Goal: Information Seeking & Learning: Understand process/instructions

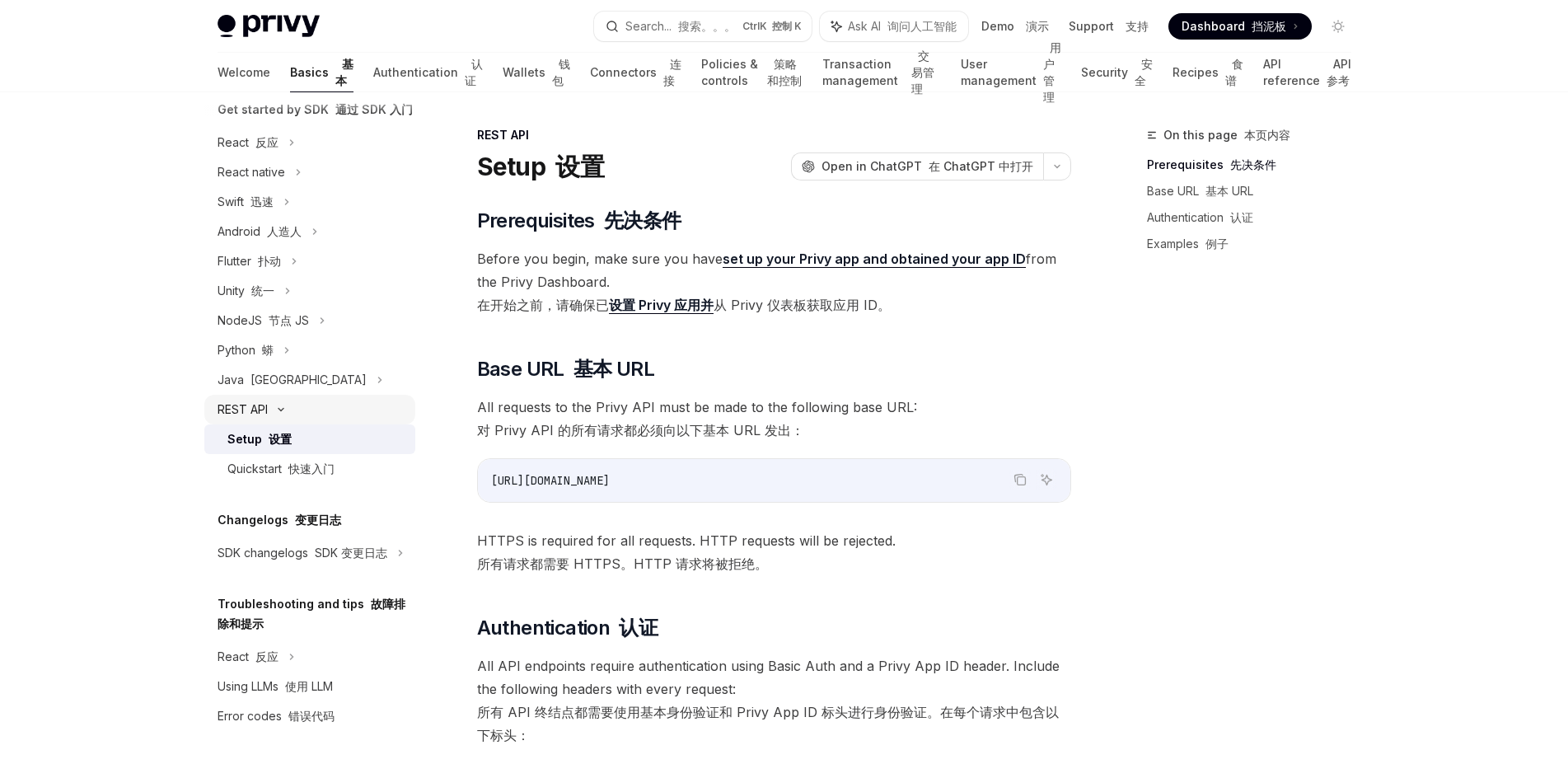
click at [231, 400] on div "REST API" at bounding box center [242, 409] width 50 height 20
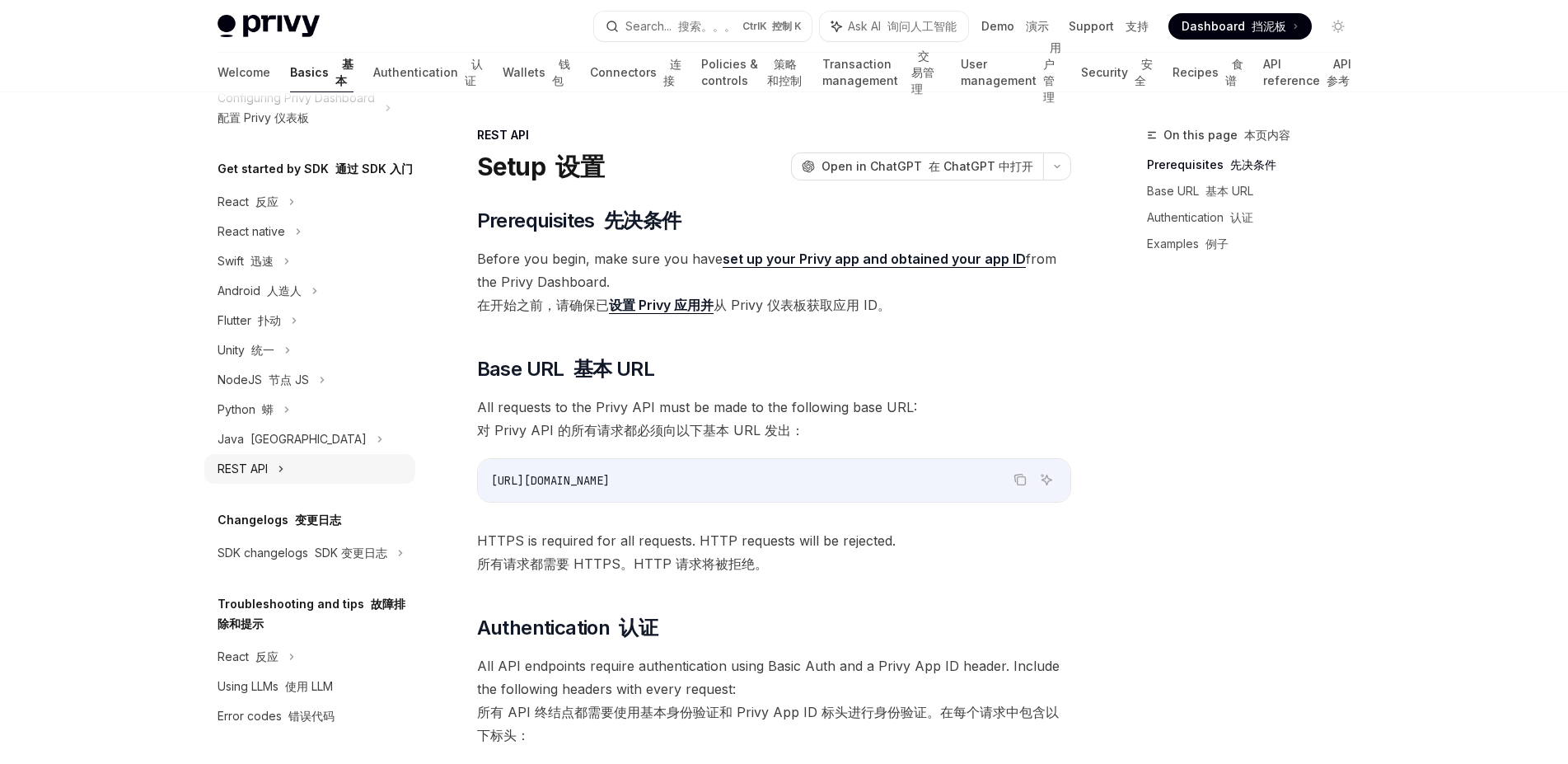
scroll to position [245, 0]
click at [232, 459] on div "REST API" at bounding box center [242, 469] width 50 height 20
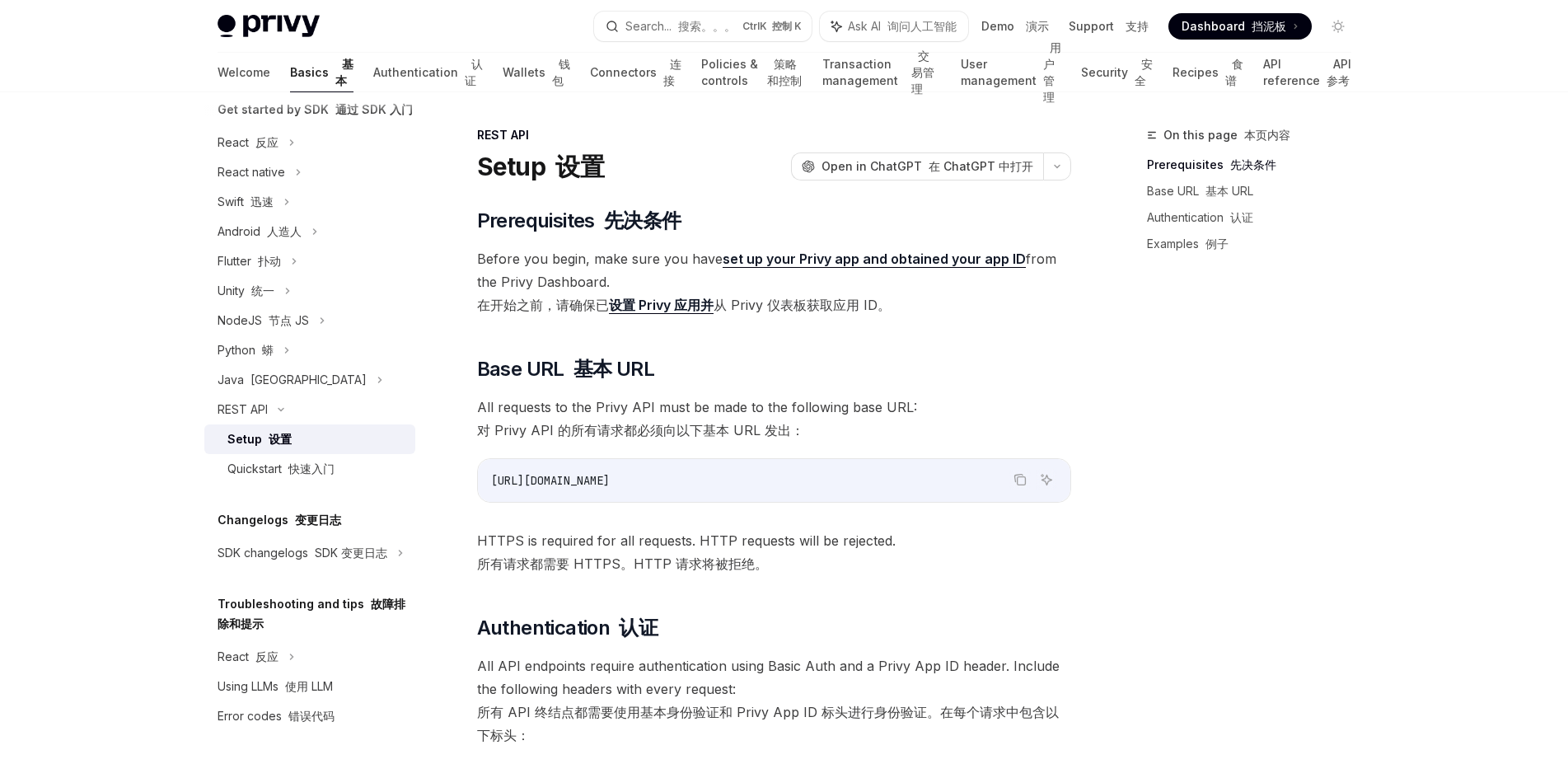
click at [843, 314] on font "在开始之前，请确保已 设置 Privy 应用并 从 Privy 仪表板获取应用 ID。" at bounding box center [683, 304] width 414 height 17
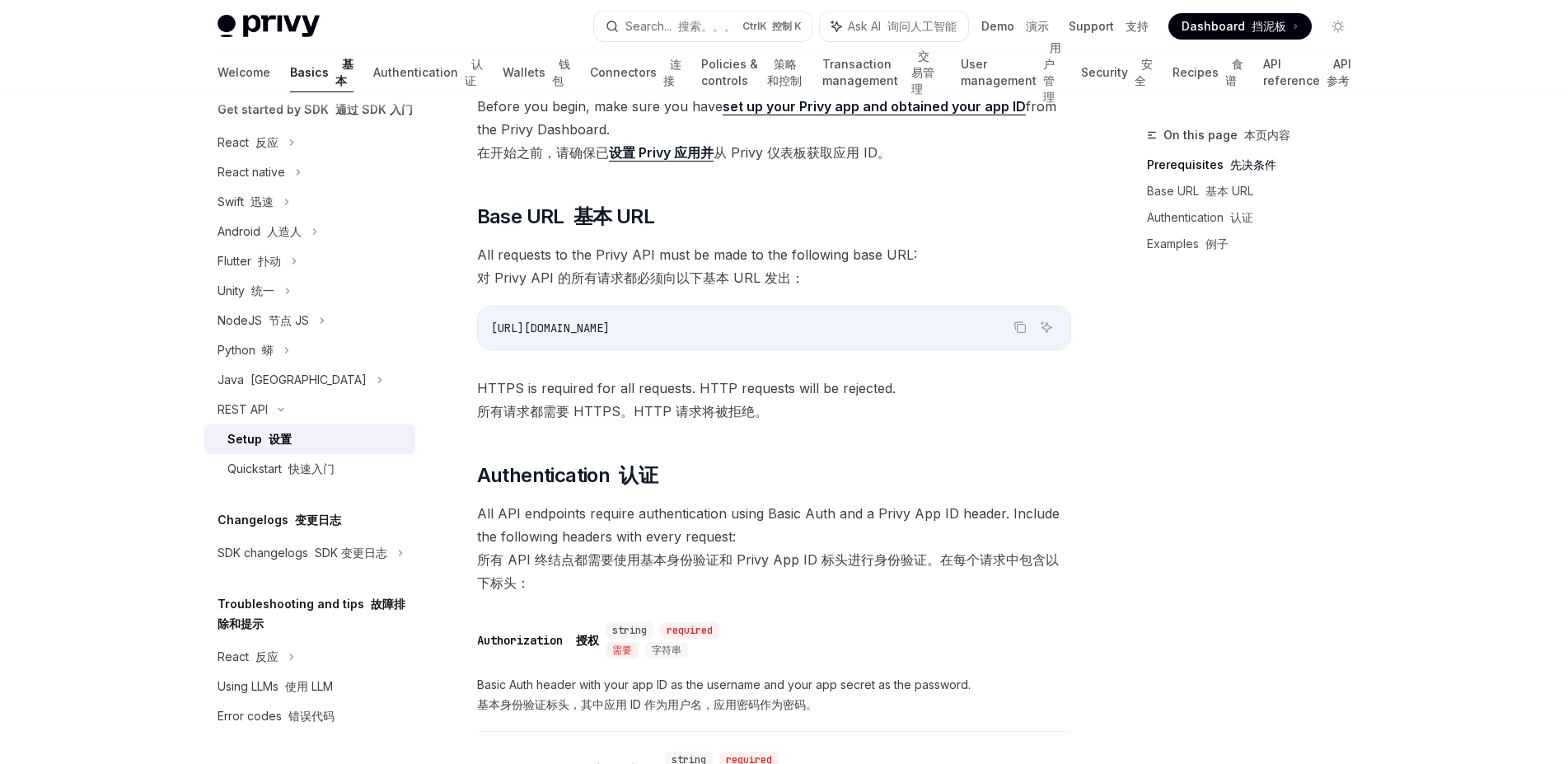
scroll to position [0, 0]
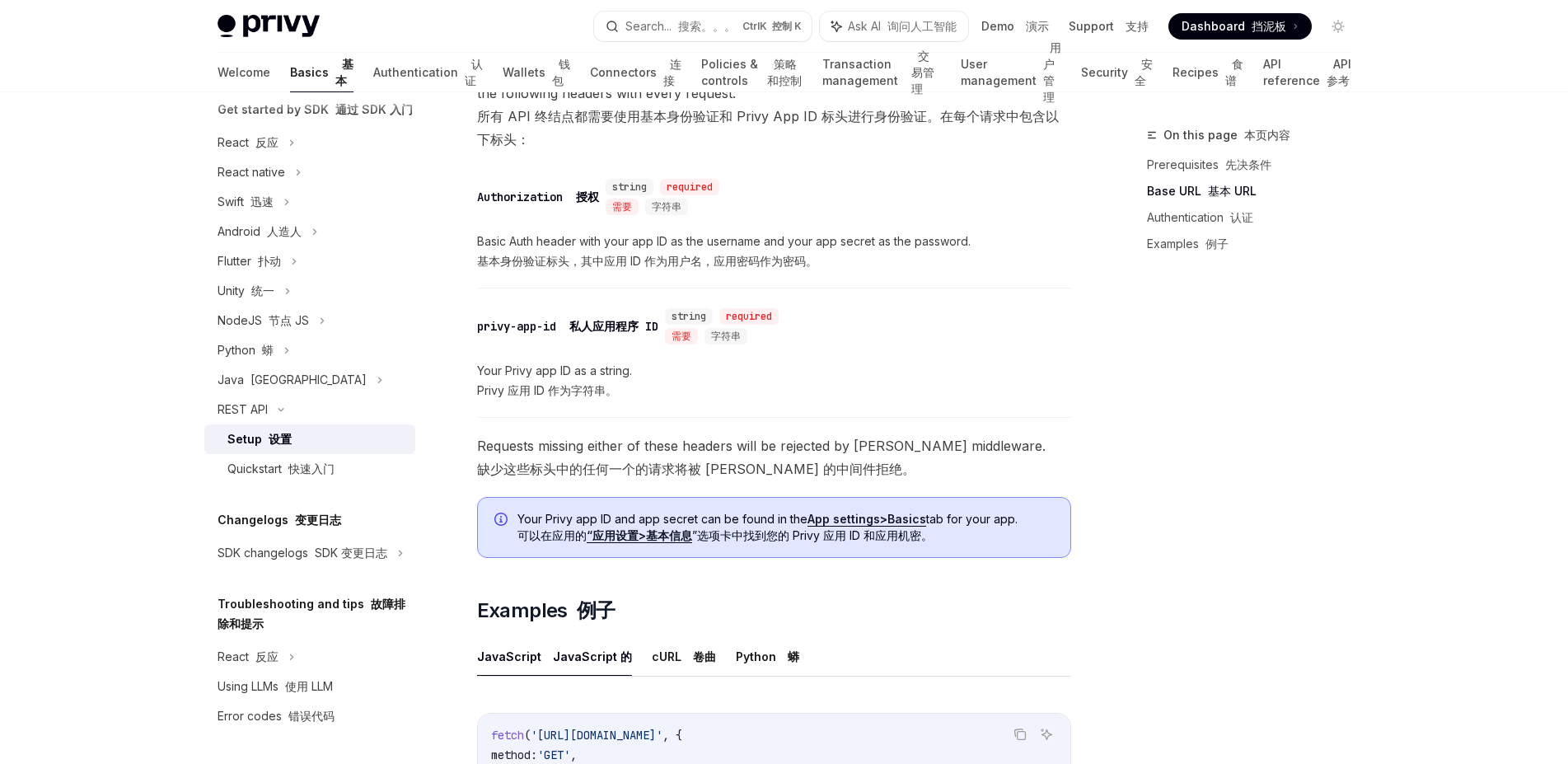
scroll to position [623, 0]
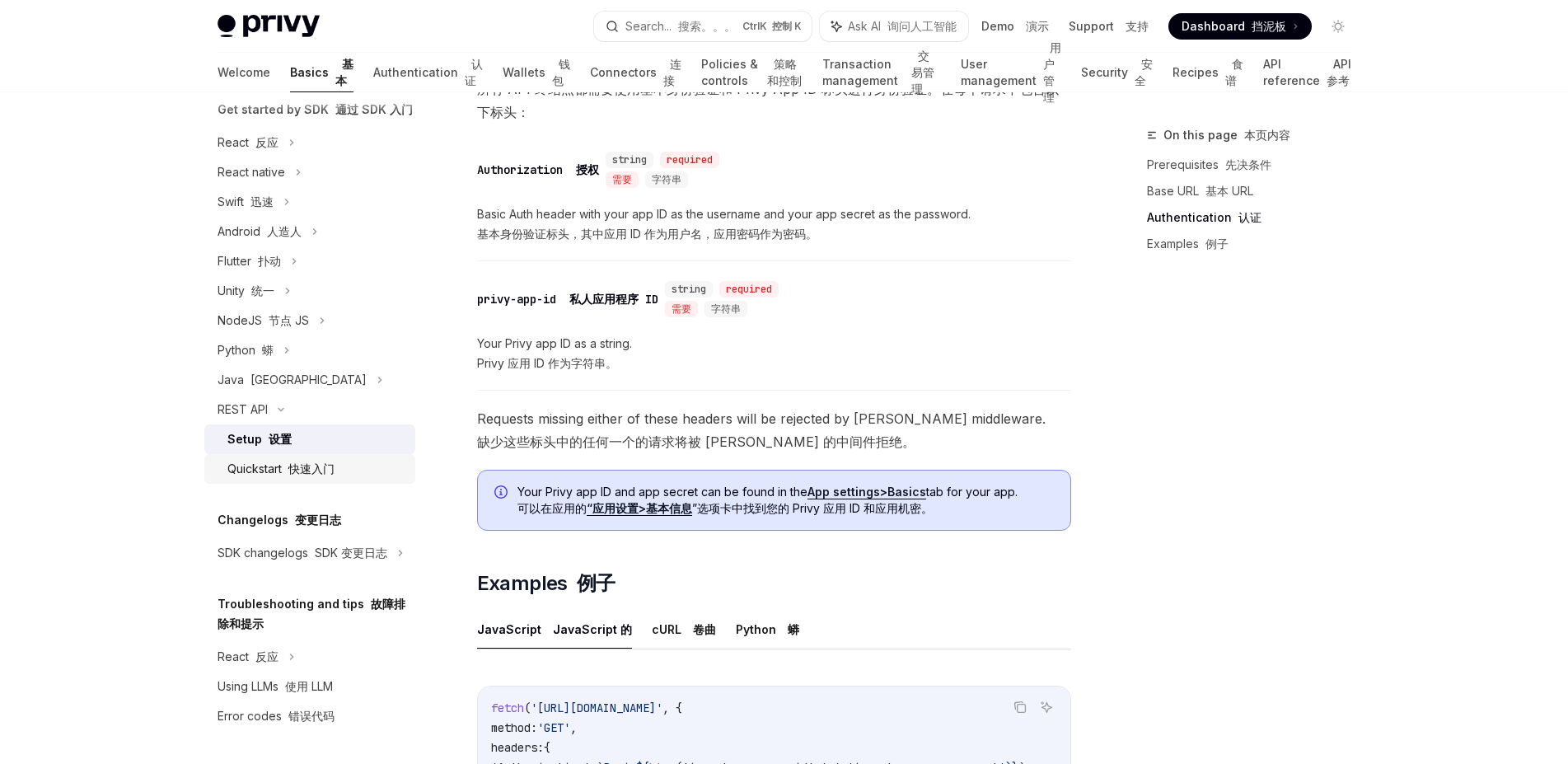
click at [277, 459] on div "Quickstart 快速入门" at bounding box center [280, 469] width 107 height 20
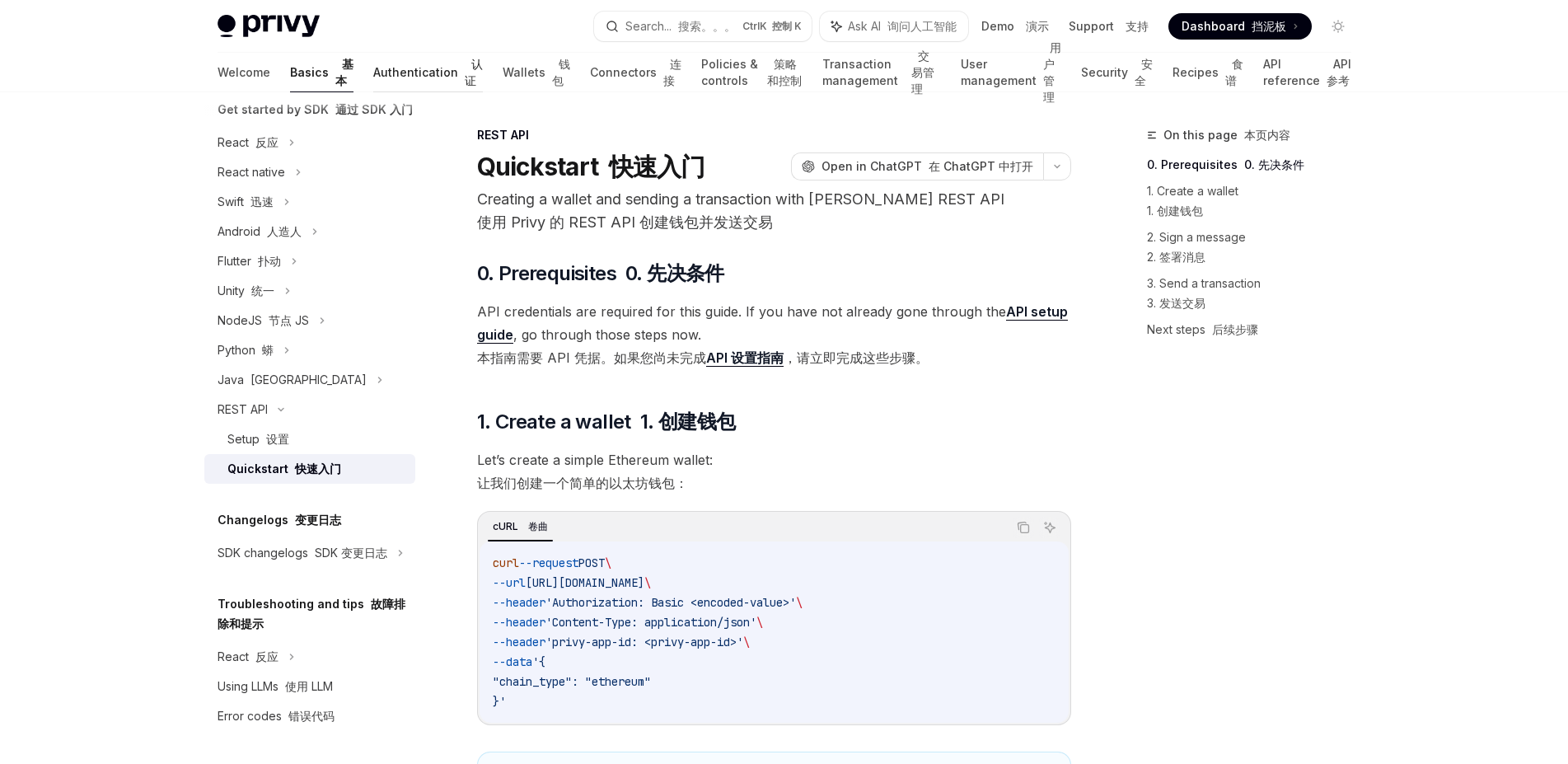
click at [374, 78] on link "Authentication 认证" at bounding box center [428, 73] width 110 height 40
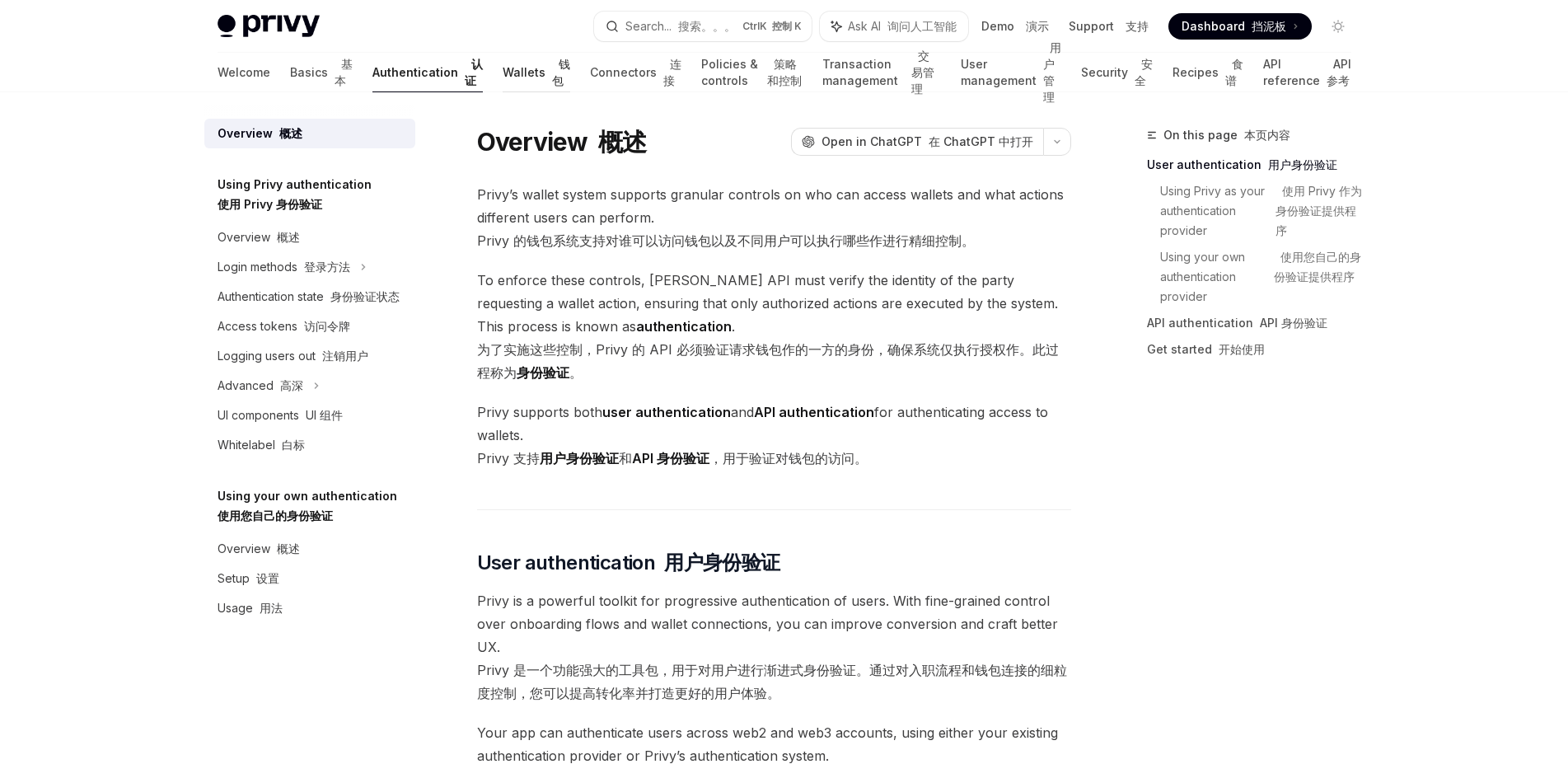
click at [503, 81] on link "Wallets 钱包" at bounding box center [536, 73] width 67 height 40
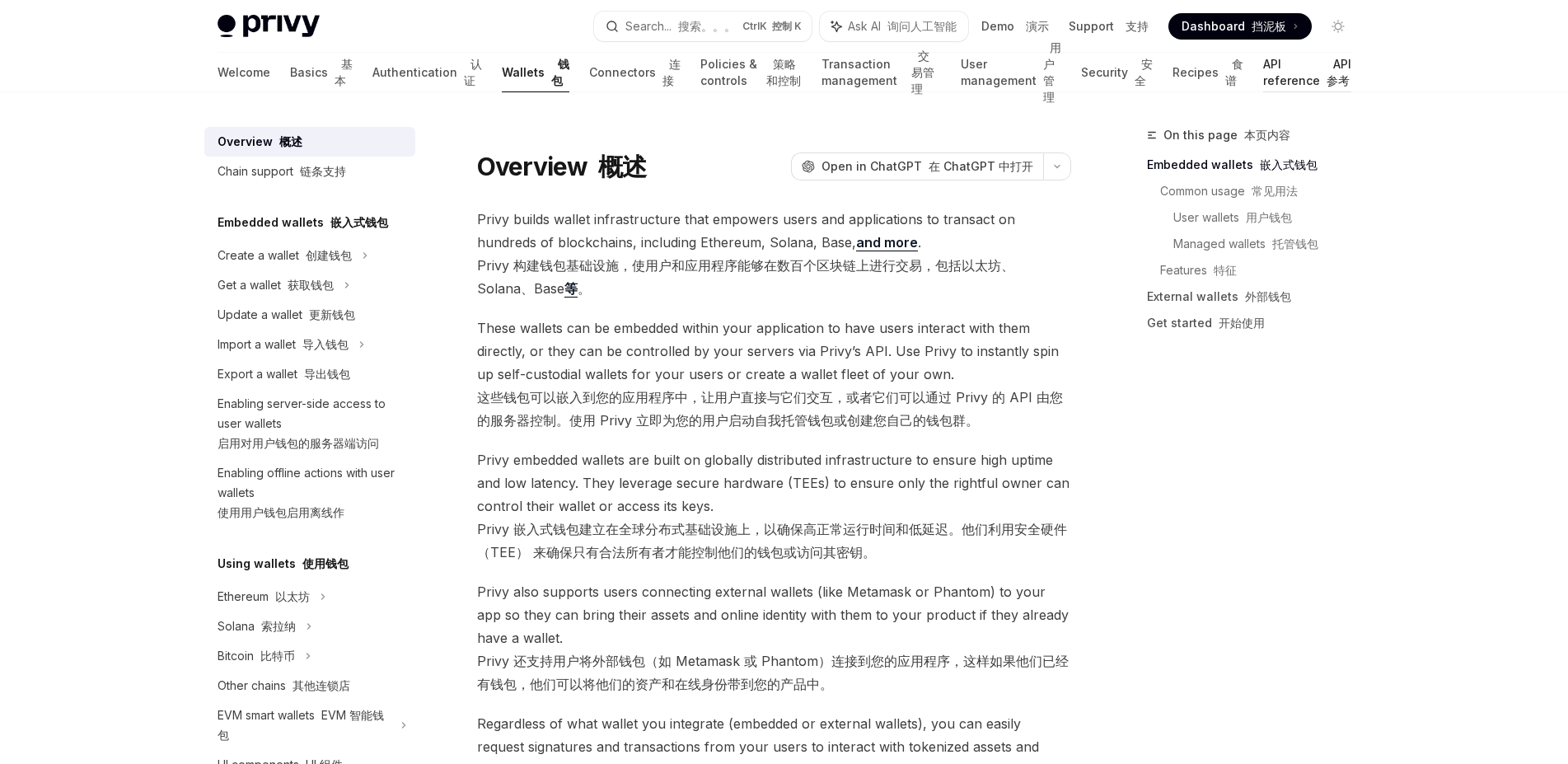
click at [1264, 85] on link "API reference API 参考" at bounding box center [1308, 73] width 88 height 40
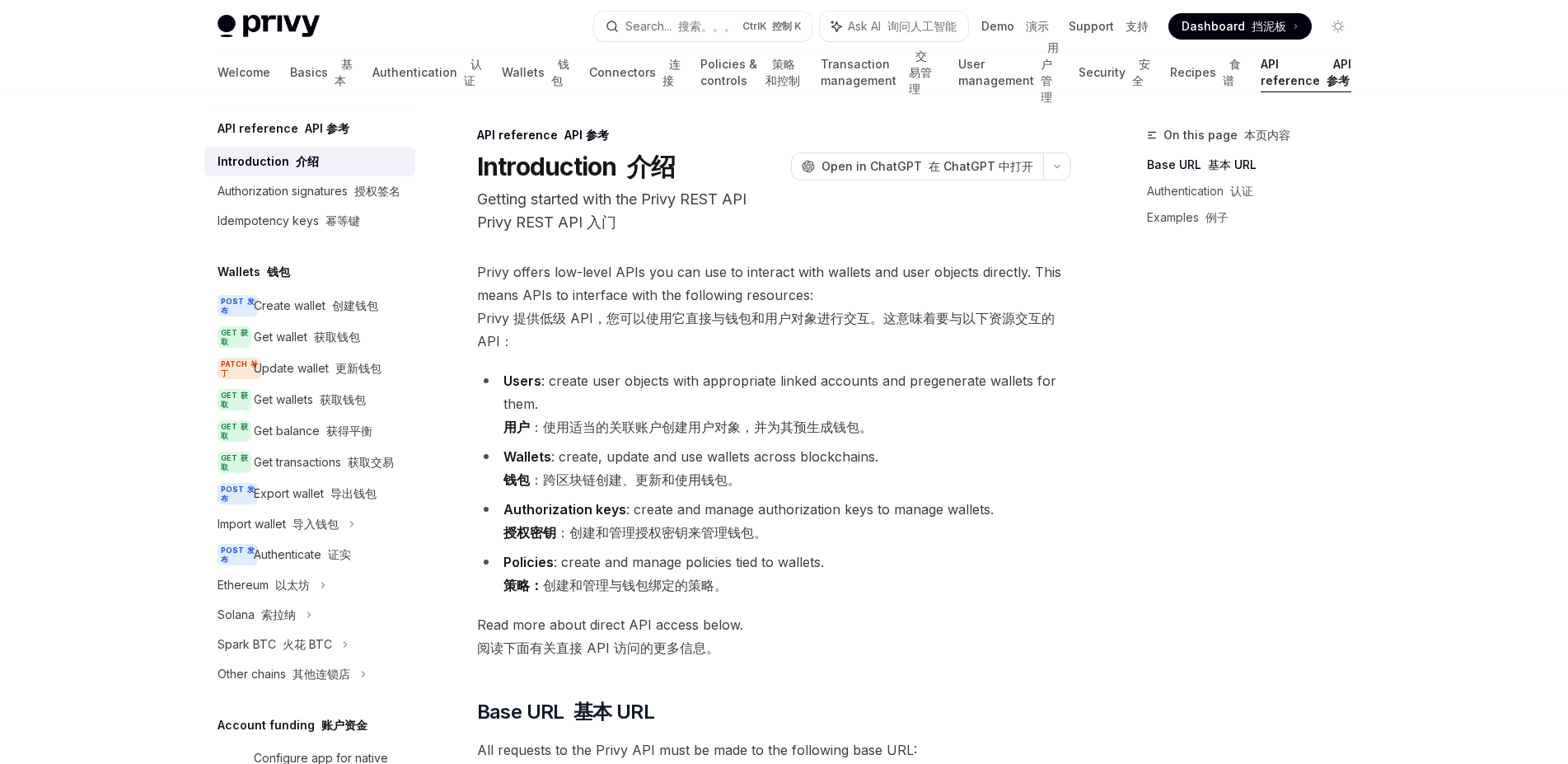
click at [261, 130] on h5 "API reference API 参考" at bounding box center [283, 128] width 132 height 20
drag, startPoint x: 559, startPoint y: 456, endPoint x: 1046, endPoint y: 460, distance: 487.0
click at [931, 438] on li "Users : create user objects with appropriate linked accounts and pregenerate wa…" at bounding box center [774, 403] width 595 height 69
click at [1067, 438] on li "Users : create user objects with appropriate linked accounts and pregenerate wa…" at bounding box center [774, 403] width 595 height 69
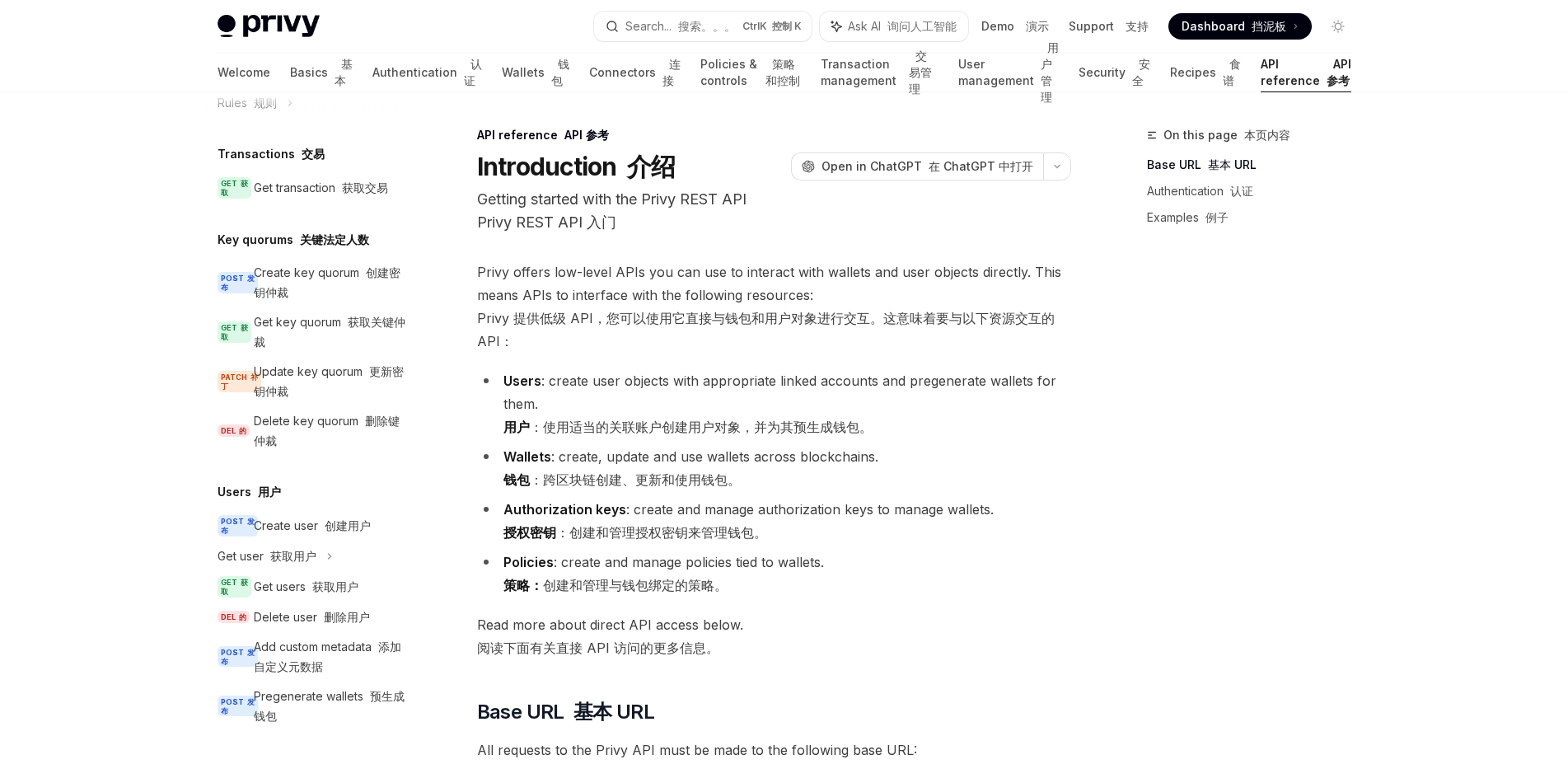
scroll to position [1258, 0]
click at [289, 516] on div "Create user 创建用户" at bounding box center [313, 526] width 117 height 20
type textarea "*"
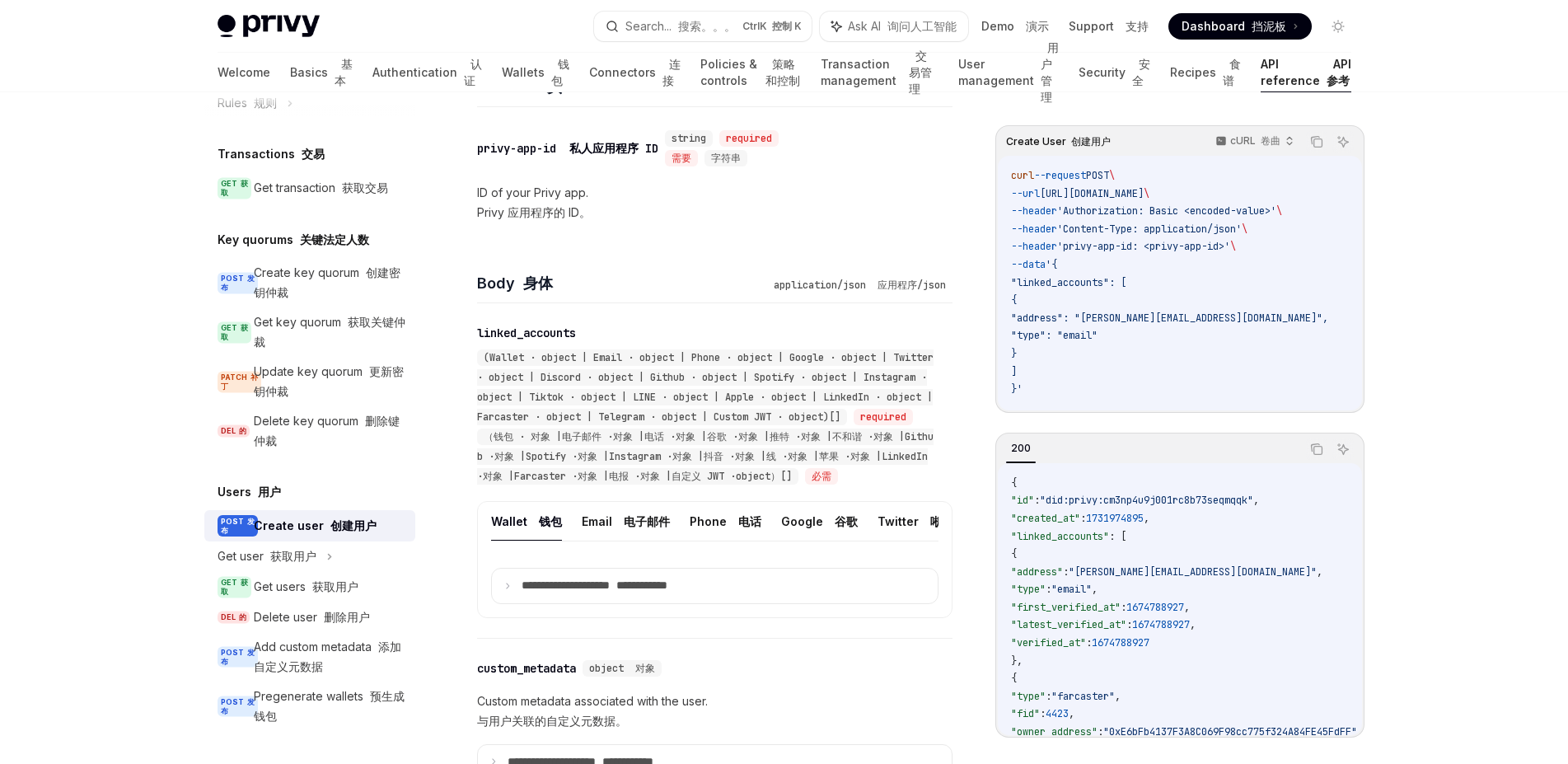
scroll to position [416, 0]
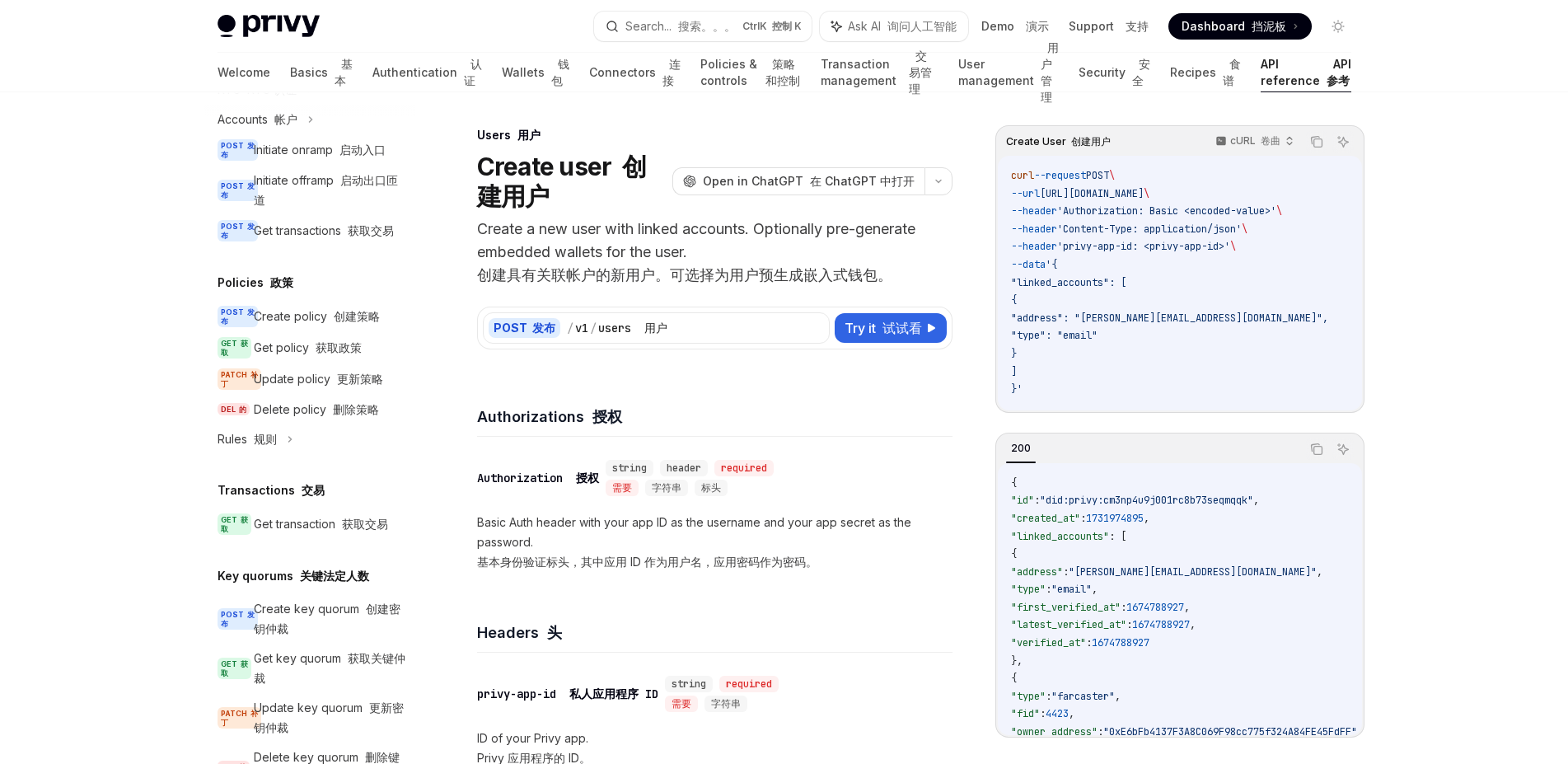
scroll to position [764, 0]
